Goal: Task Accomplishment & Management: Use online tool/utility

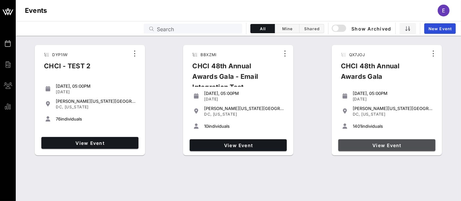
click at [381, 147] on span "View Event" at bounding box center [387, 145] width 92 height 6
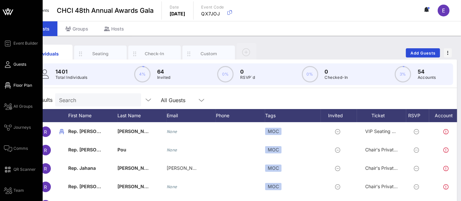
click at [9, 86] on icon at bounding box center [8, 85] width 8 height 1
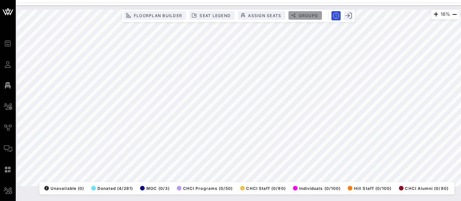
click at [305, 18] on button "Groups" at bounding box center [304, 15] width 33 height 9
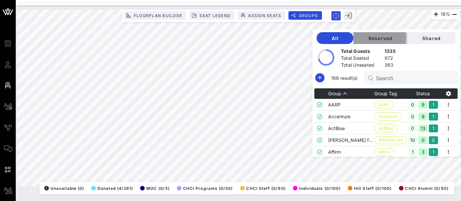
click at [390, 38] on span "Reserved" at bounding box center [380, 38] width 43 height 6
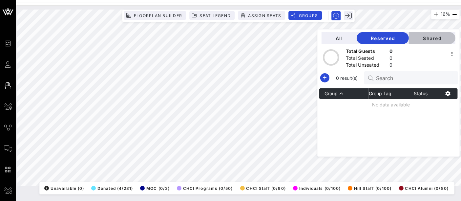
click at [437, 37] on span "Shared" at bounding box center [432, 38] width 36 height 6
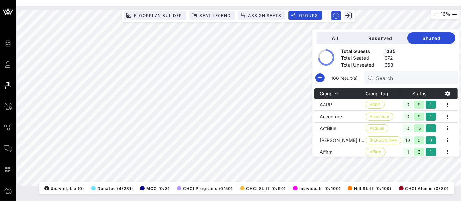
click at [405, 83] on div "Search" at bounding box center [414, 77] width 77 height 13
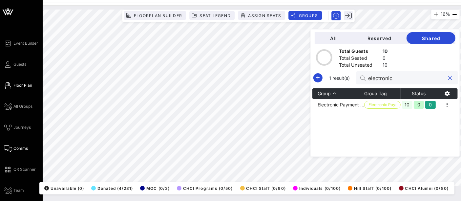
type input "electronic"
click at [17, 148] on span "Comms" at bounding box center [20, 148] width 14 height 6
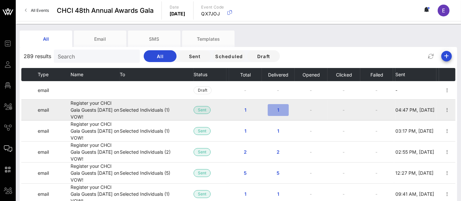
click at [279, 109] on span "1" at bounding box center [278, 110] width 10 height 6
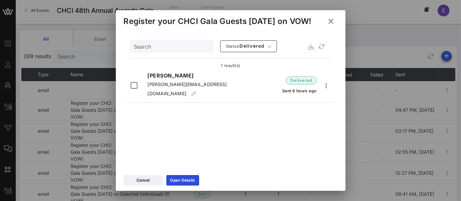
click at [330, 24] on icon at bounding box center [330, 21] width 9 height 8
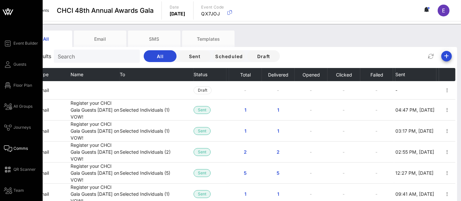
click at [25, 89] on div "Event Builder Guests Floor Plan All Groups Journeys Comms QR Scanner Team Setti…" at bounding box center [23, 127] width 39 height 176
click at [30, 85] on span "Floor Plan" at bounding box center [22, 85] width 19 height 6
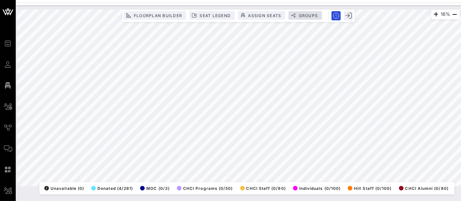
click at [302, 20] on div "Floorplan Builder Seat Legend Assign Seats Groups Exit" at bounding box center [238, 16] width 233 height 12
click at [307, 18] on button "Groups" at bounding box center [304, 15] width 33 height 9
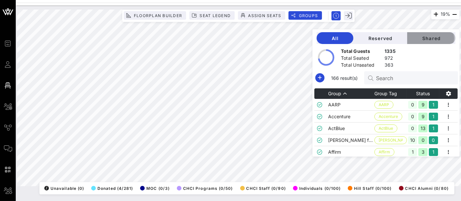
click at [436, 38] on span "Shared" at bounding box center [431, 38] width 38 height 6
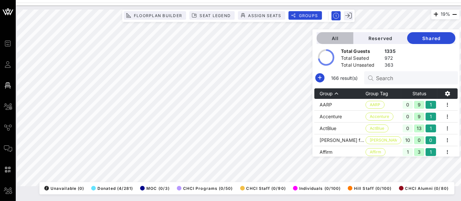
click at [342, 40] on span "All" at bounding box center [335, 38] width 26 height 6
